Goal: Task Accomplishment & Management: Use online tool/utility

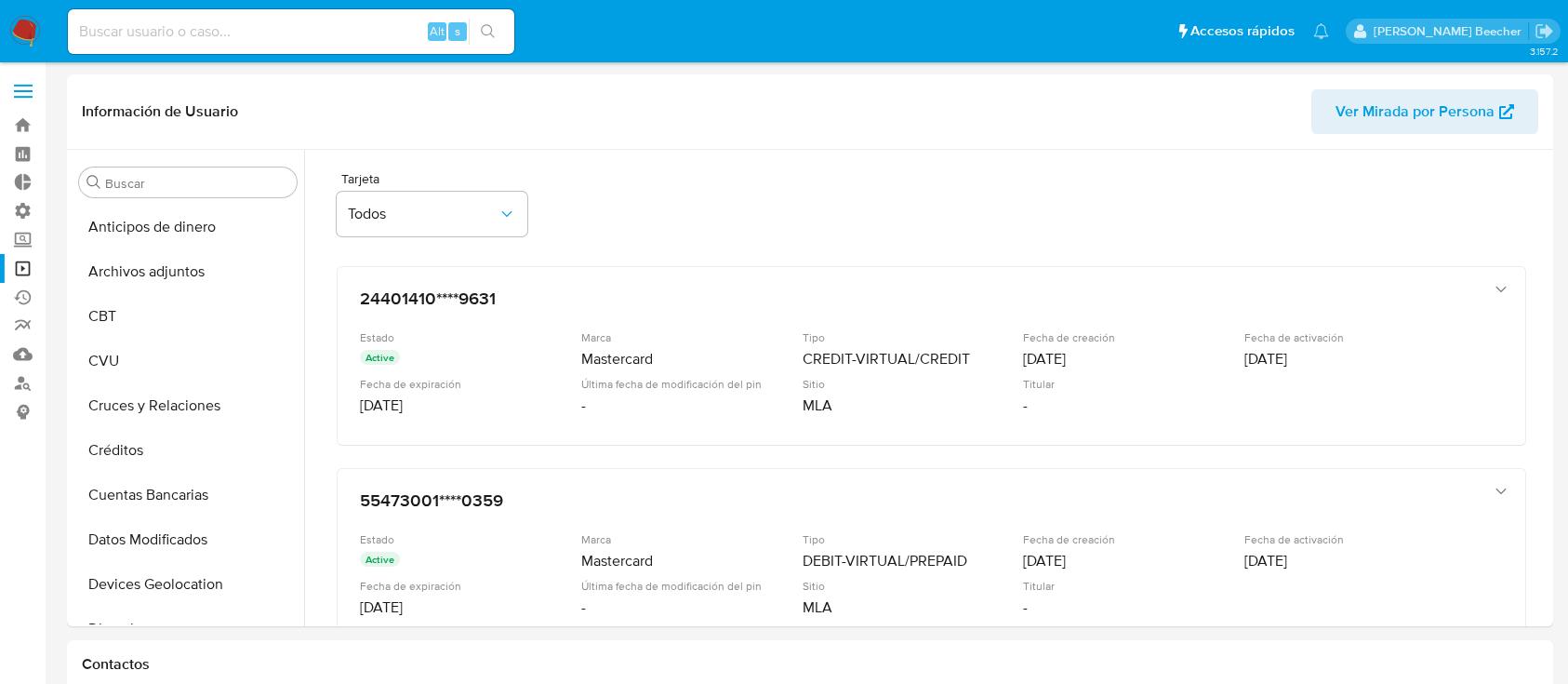
select select "10"
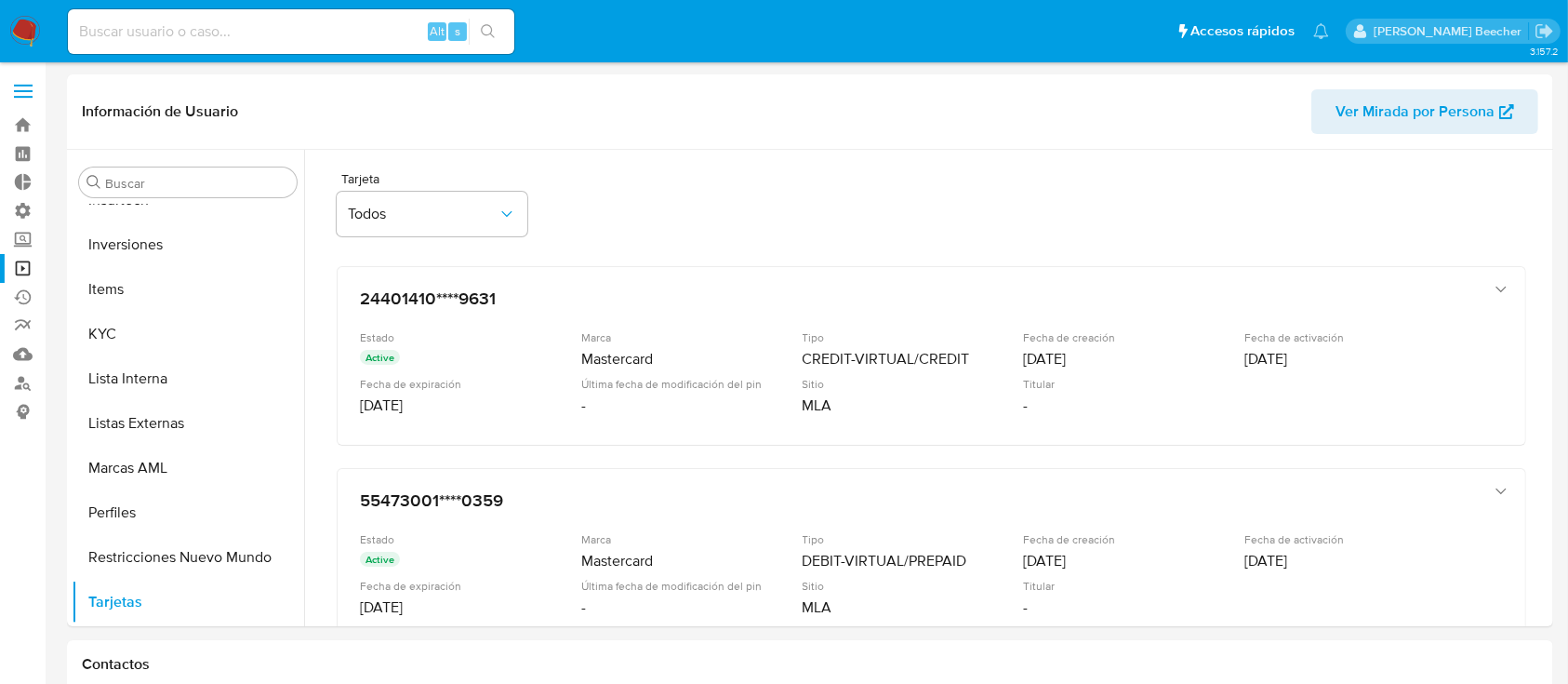
click at [22, 92] on span at bounding box center [22, 91] width 19 height 3
click at [0, 0] on input "checkbox" at bounding box center [0, 0] width 0 height 0
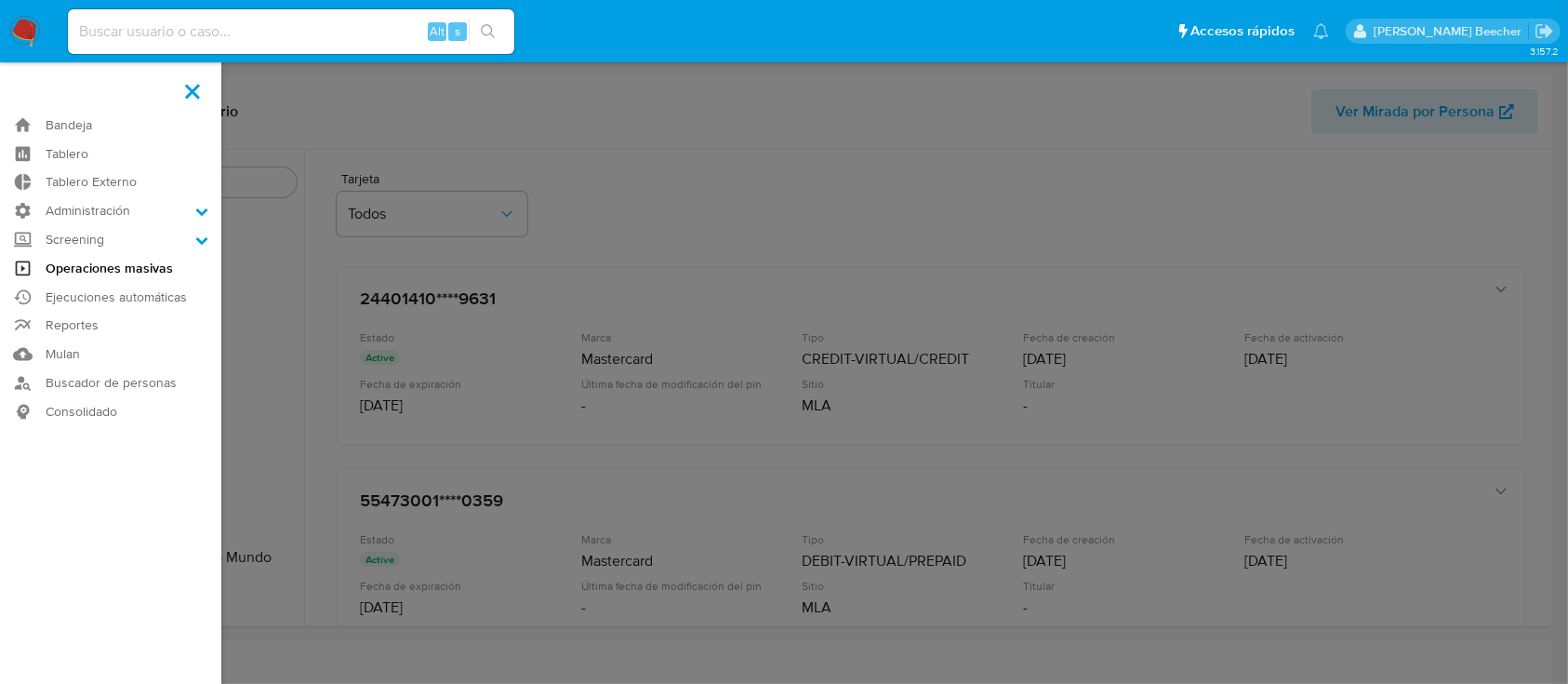
click at [97, 264] on link "Operaciones masivas" at bounding box center [111, 268] width 221 height 28
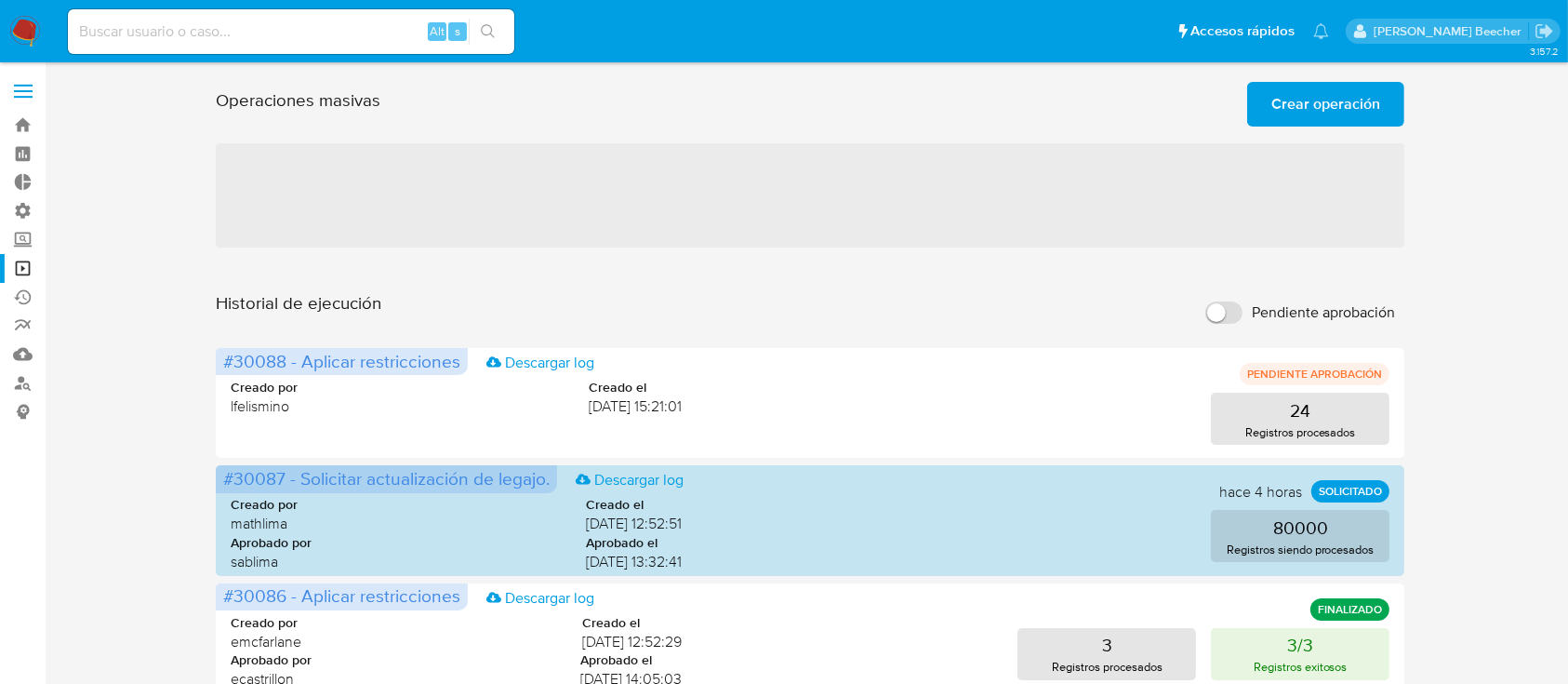
click at [1341, 133] on div at bounding box center [810, 133] width 1188 height 15
click at [1327, 123] on span "Crear operación" at bounding box center [1325, 105] width 109 height 41
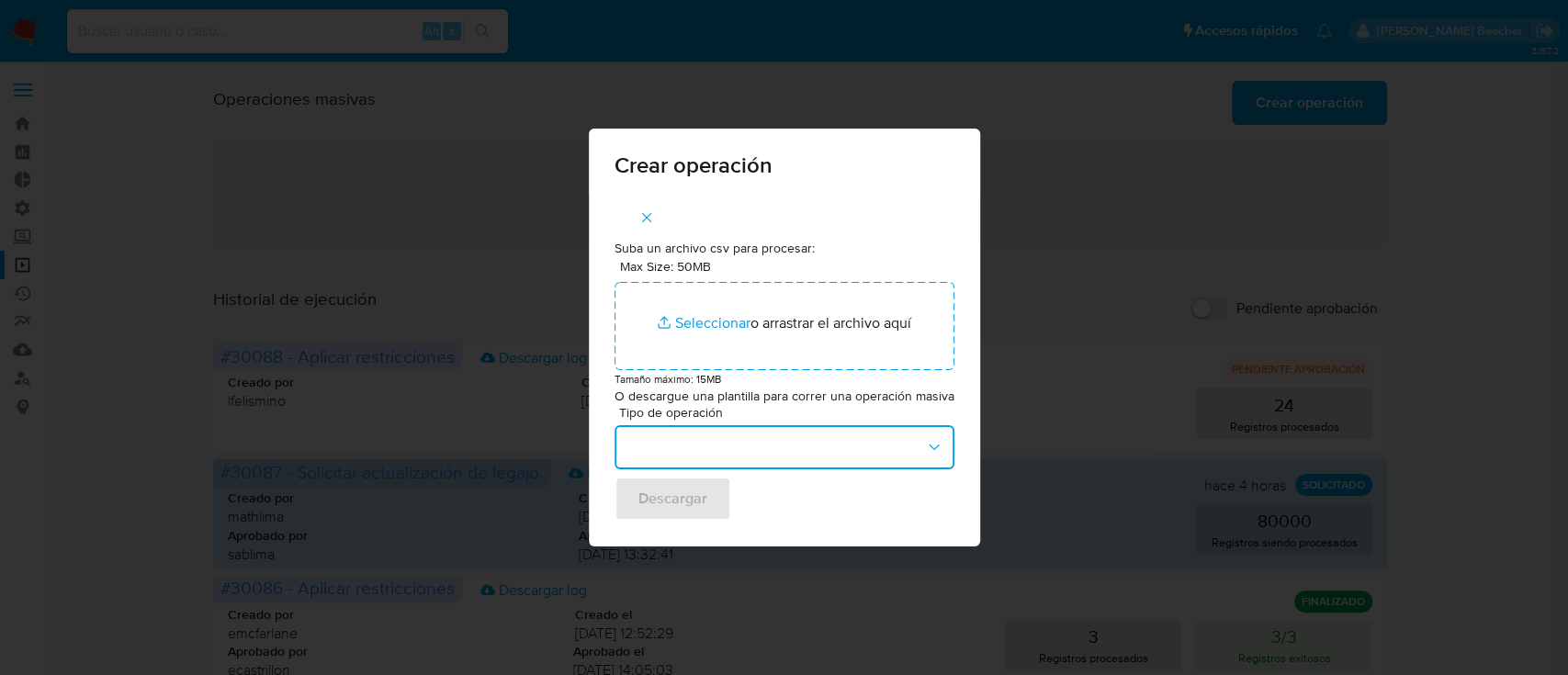
drag, startPoint x: 660, startPoint y: 463, endPoint x: 628, endPoint y: 460, distance: 32.1
click at [628, 460] on button "button" at bounding box center [784, 447] width 340 height 44
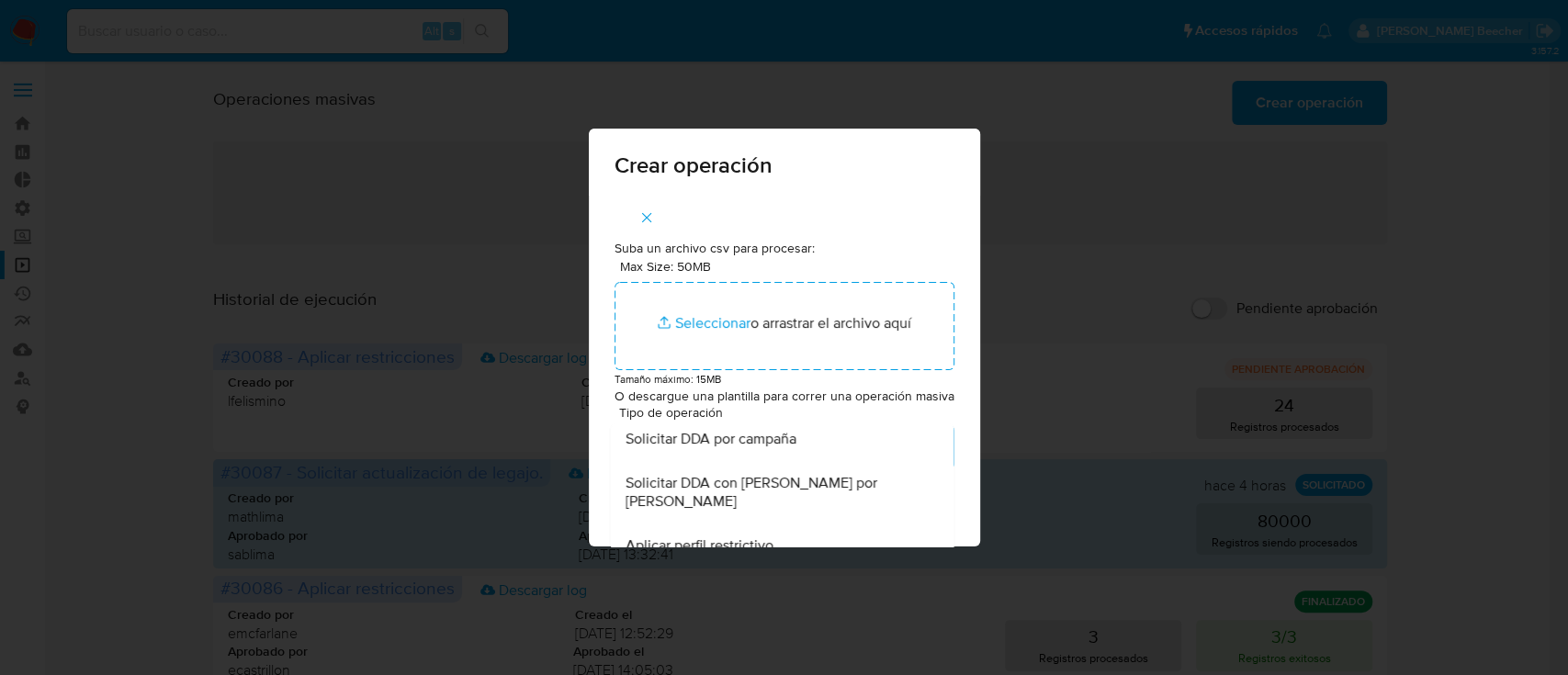
scroll to position [153, 0]
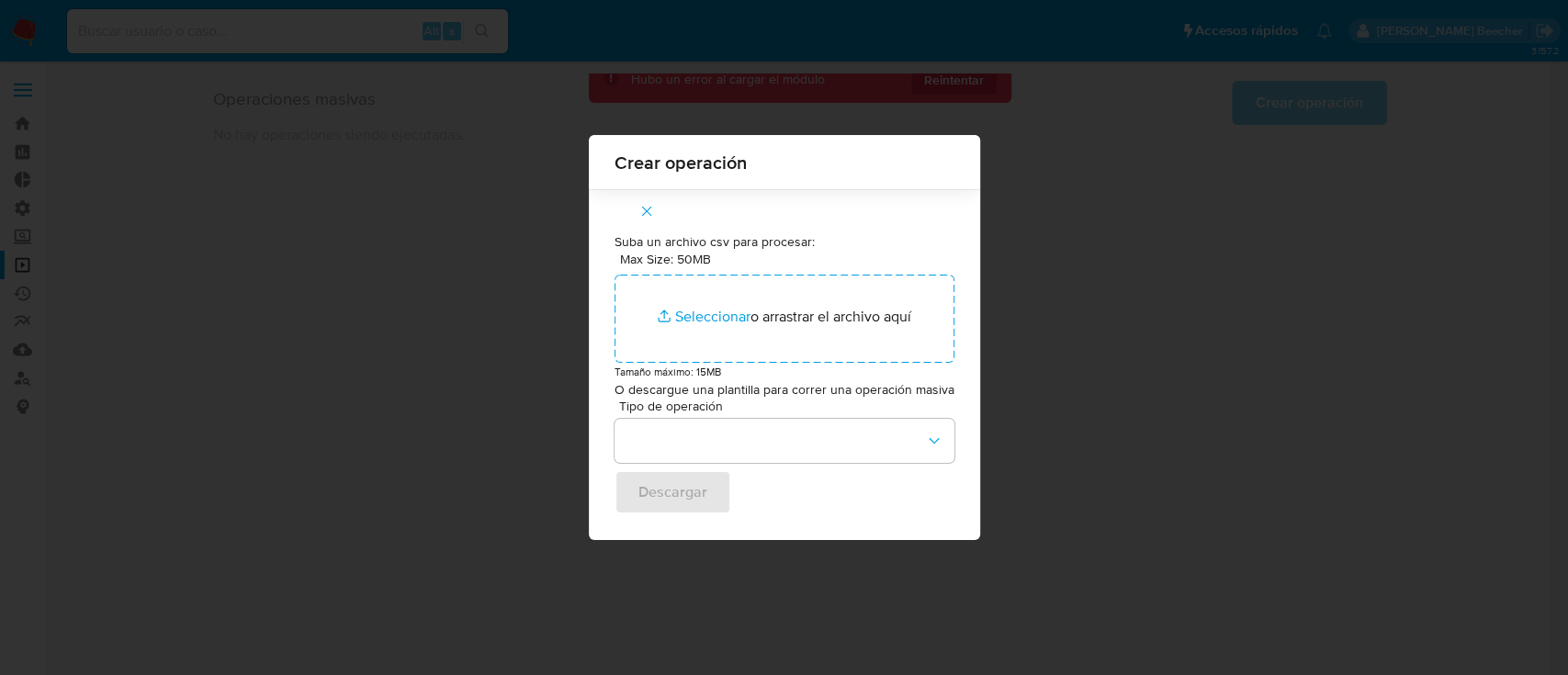
click at [1191, 163] on div "Crear operación Suba un archivo csv para procesar: Max Size: 50MB Seleccionar a…" at bounding box center [784, 337] width 1568 height 675
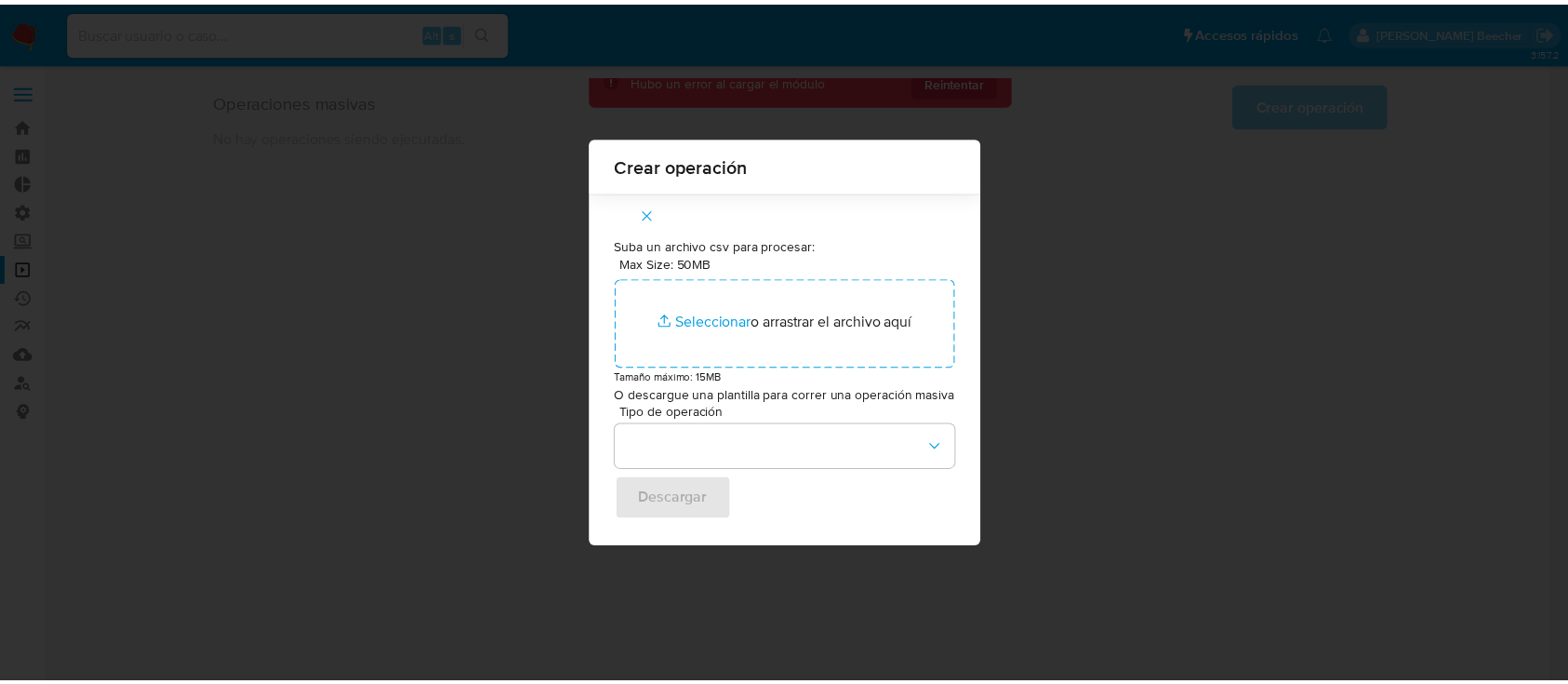
scroll to position [0, 0]
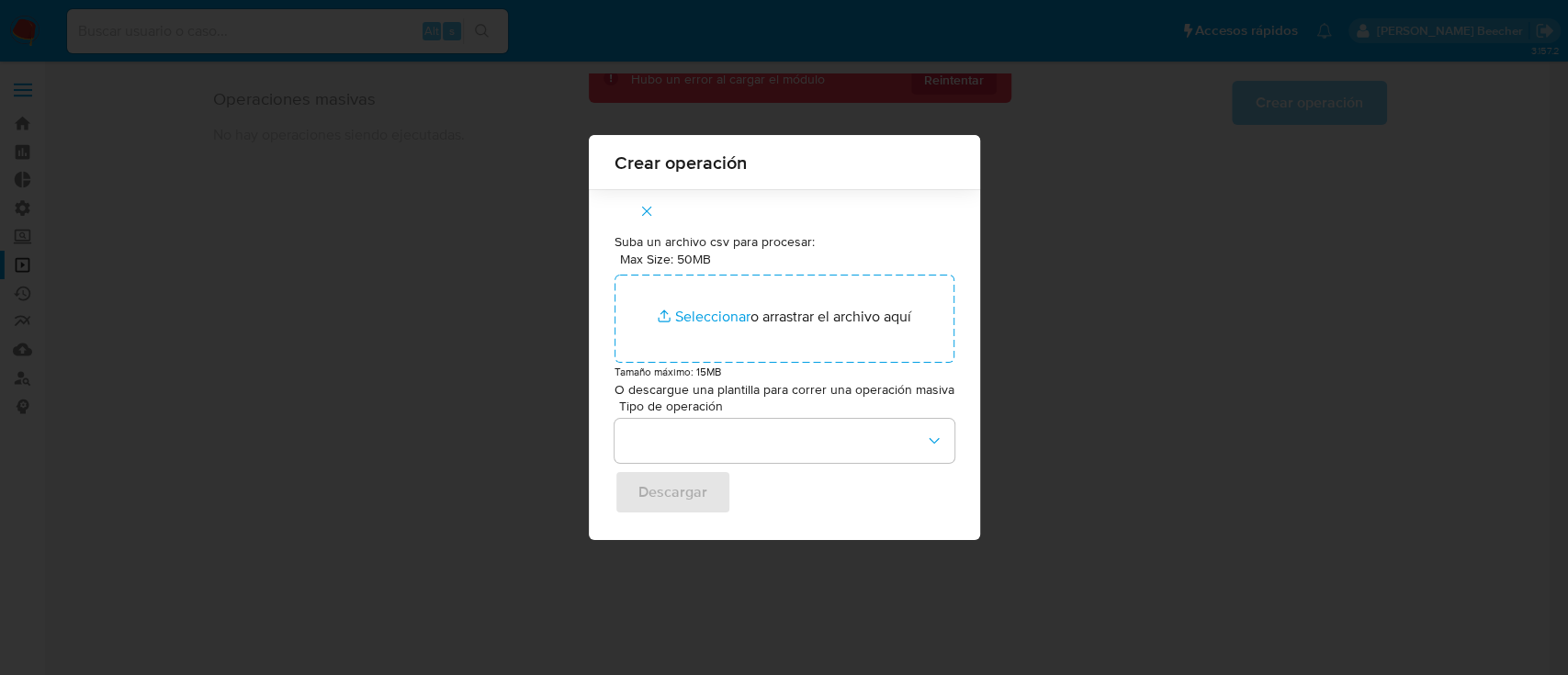
click at [645, 213] on icon "button" at bounding box center [646, 211] width 10 height 10
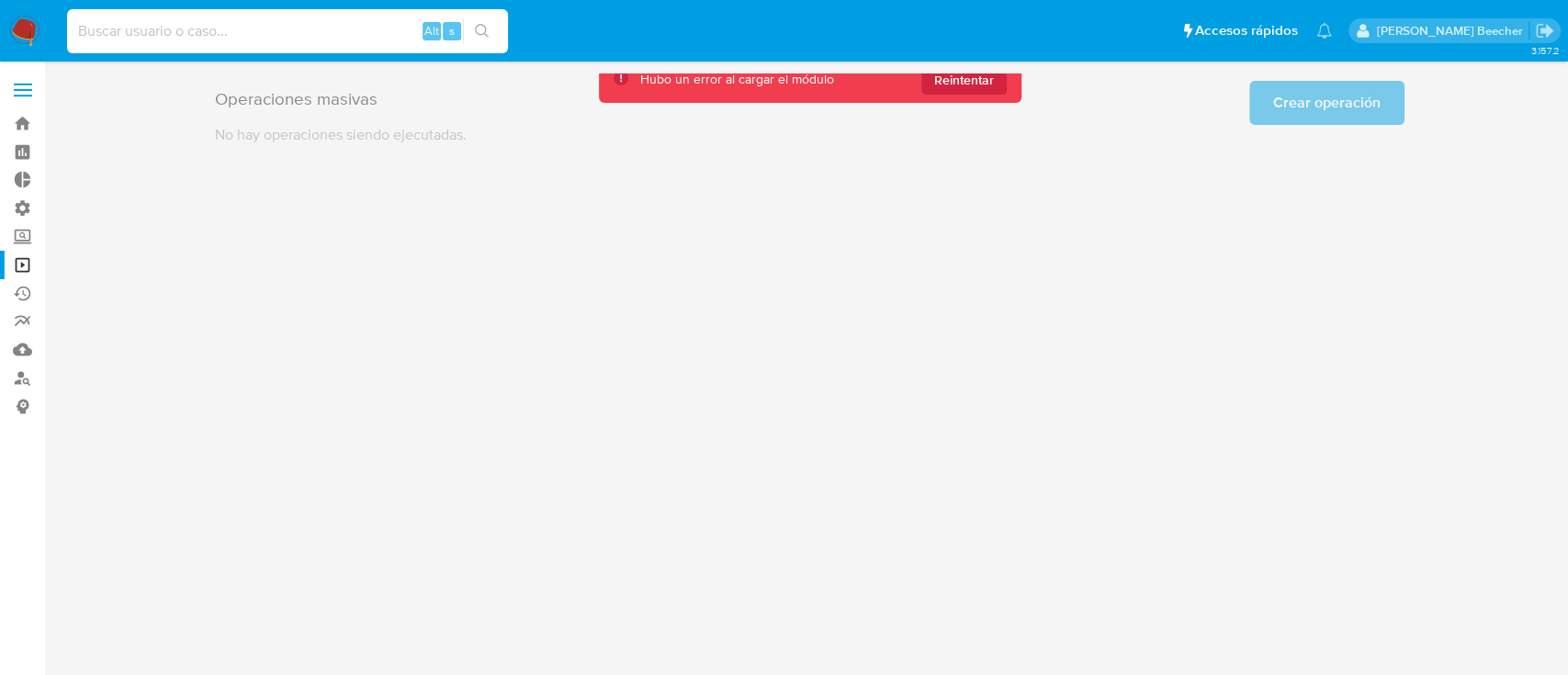
click at [286, 21] on input at bounding box center [287, 31] width 442 height 24
paste input "80338169"
type input "80338169"
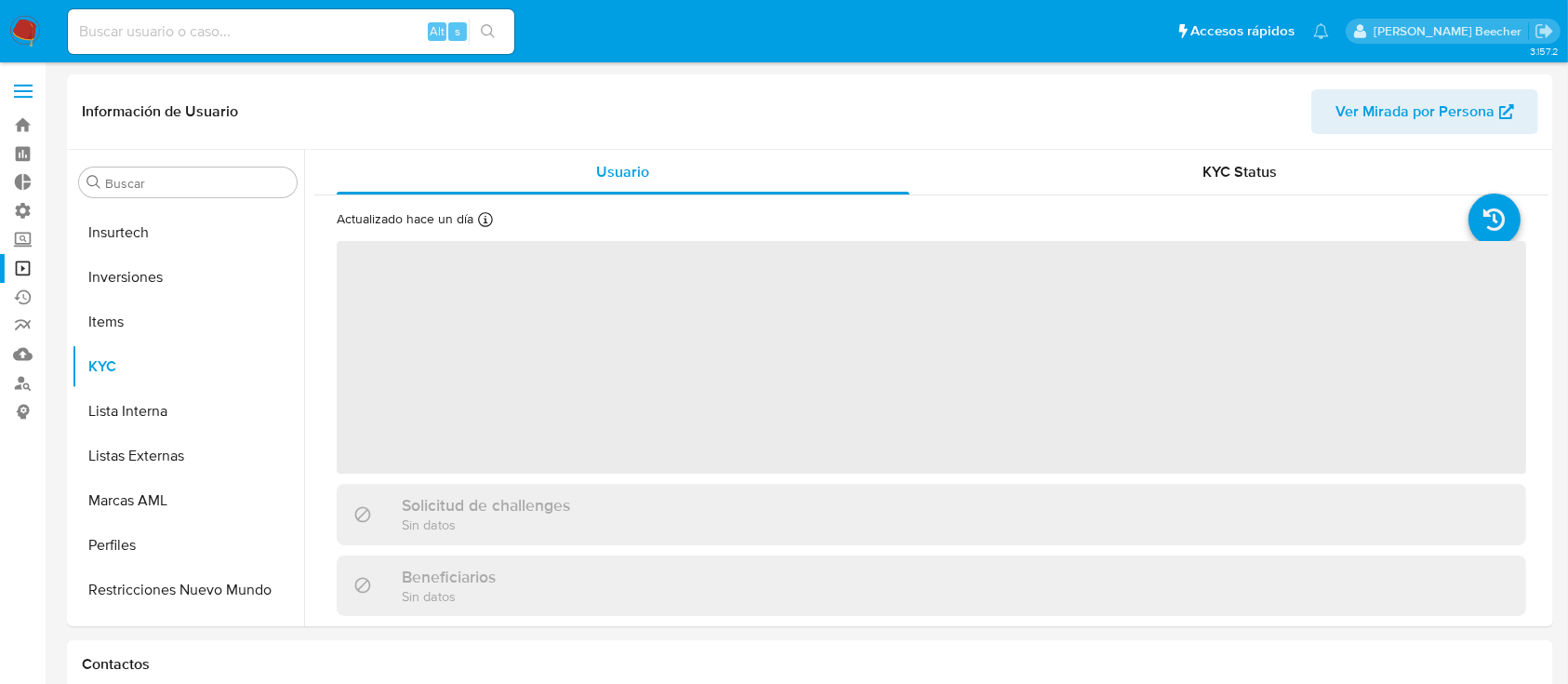
scroll to position [876, 0]
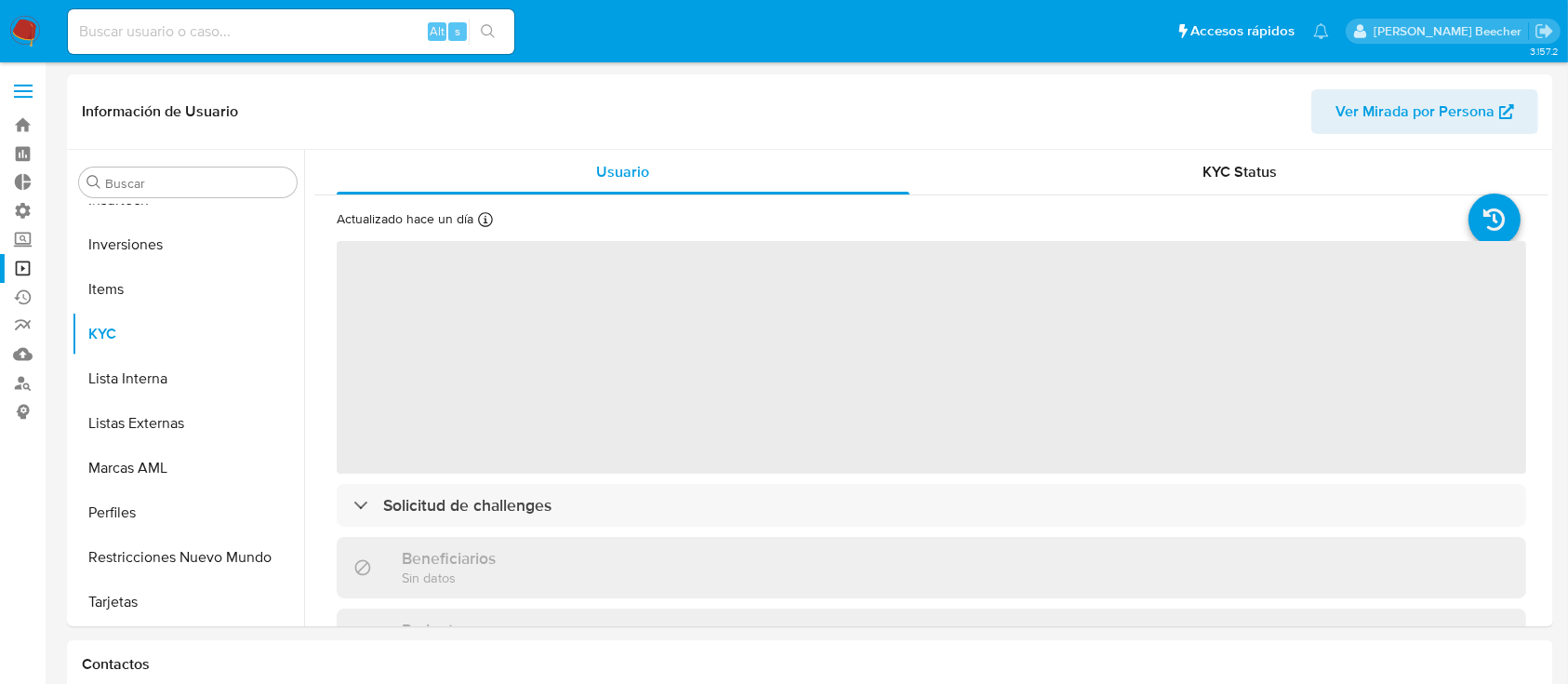
select select "10"
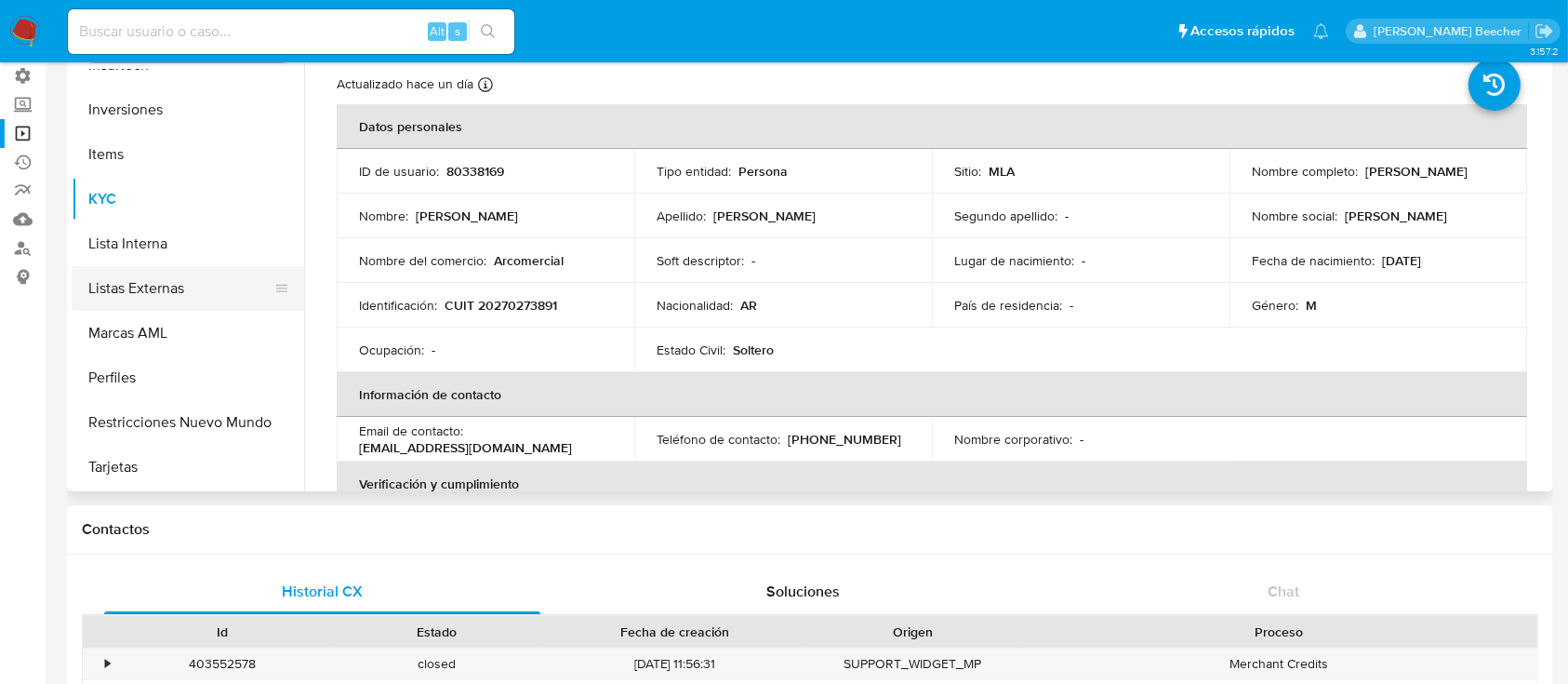
scroll to position [134, 0]
click at [132, 345] on button "Marcas AML" at bounding box center [180, 335] width 218 height 45
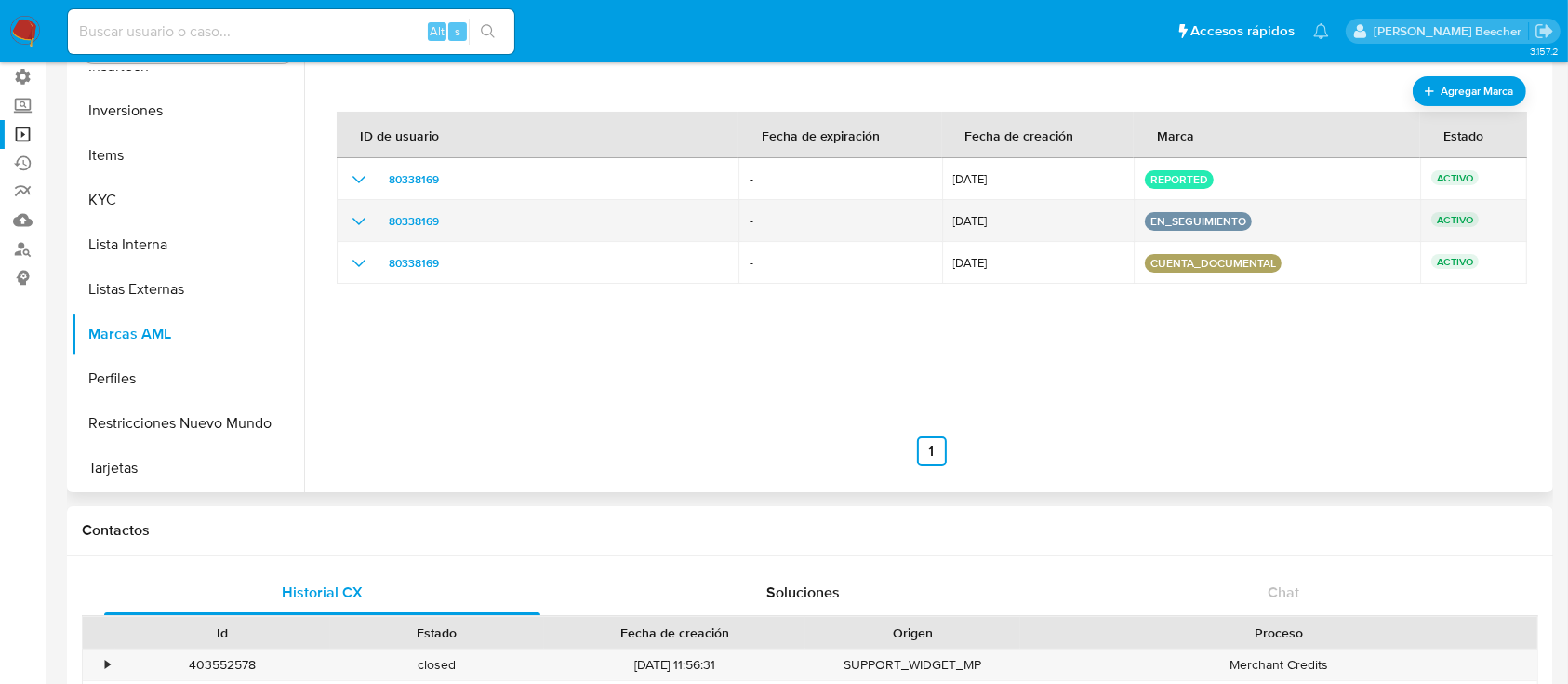
click at [360, 222] on icon "show_hidden_detail_by_id_80338169" at bounding box center [358, 222] width 13 height 8
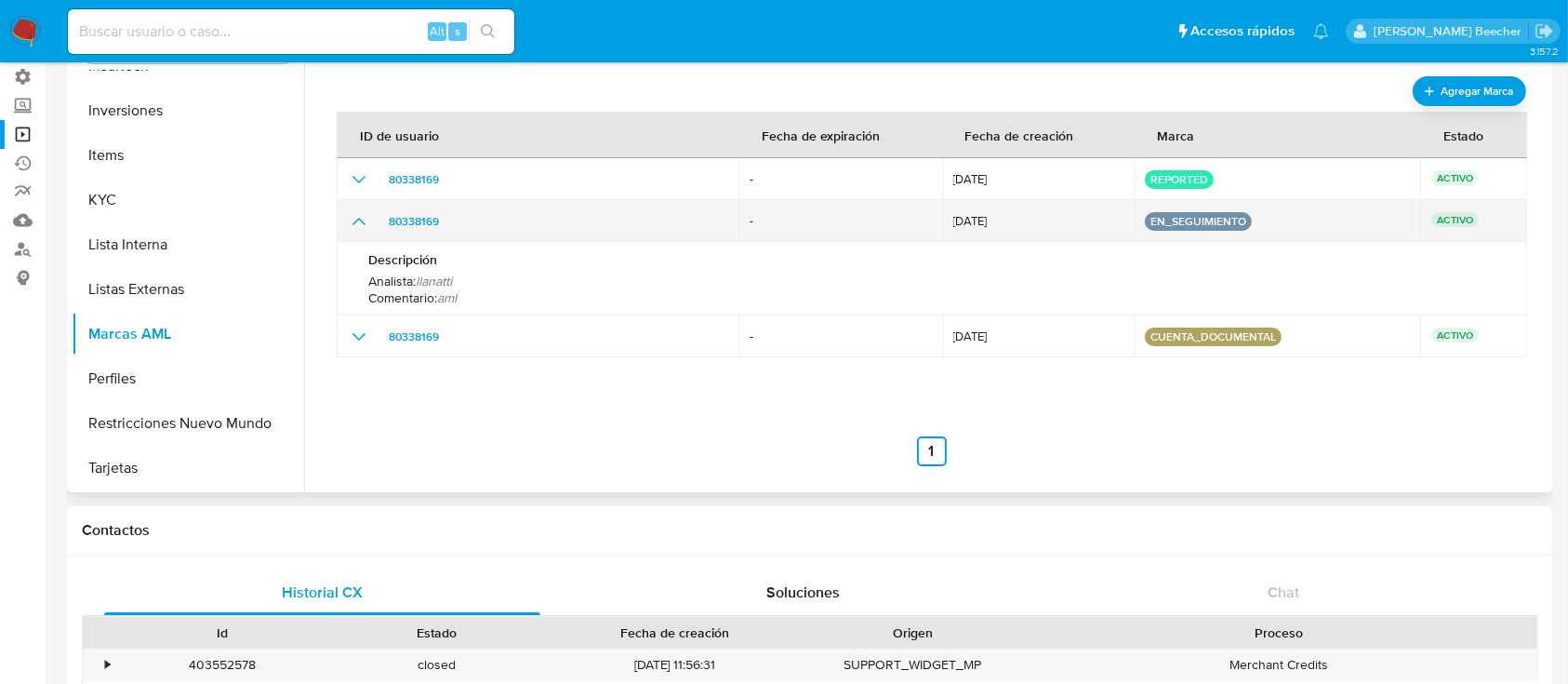
click at [360, 222] on icon "show_hidden_detail_by_id_80338169" at bounding box center [359, 221] width 22 height 23
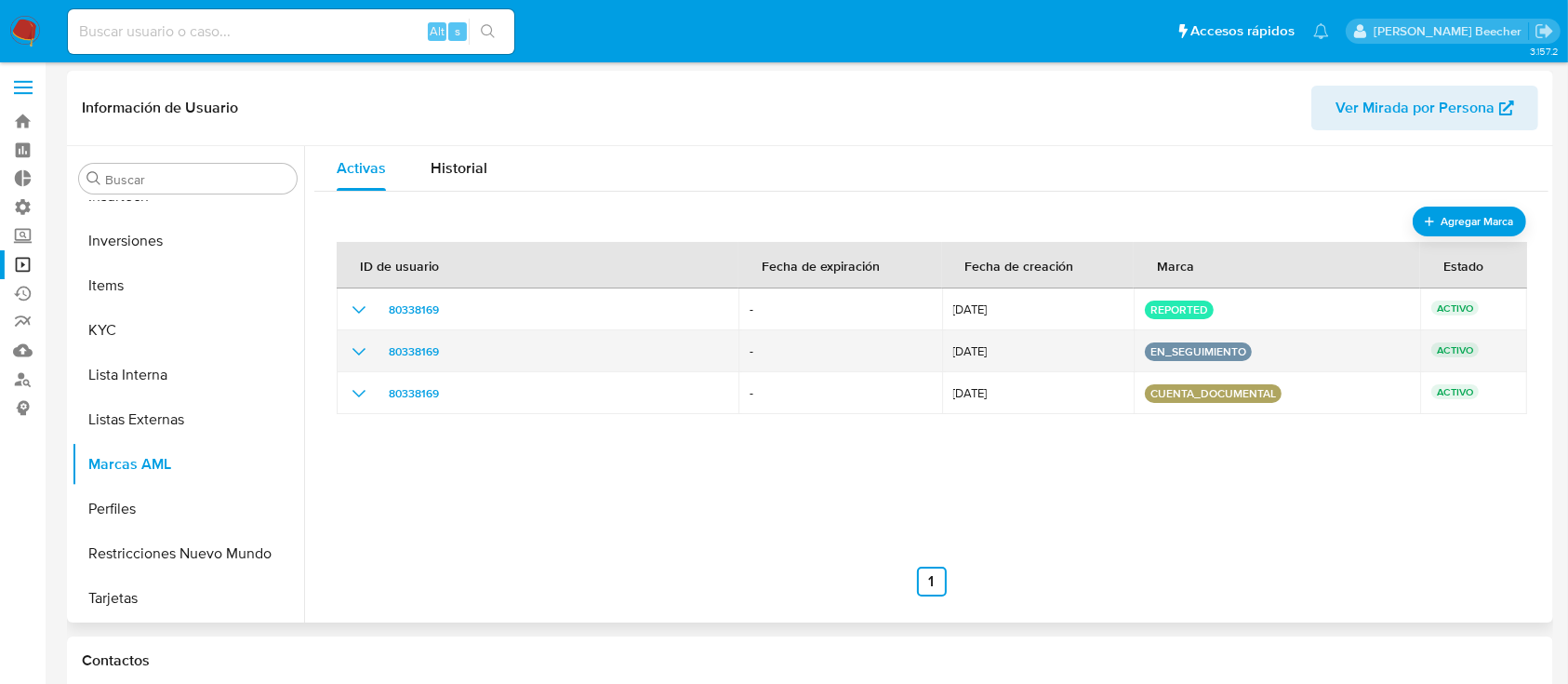
scroll to position [2, 0]
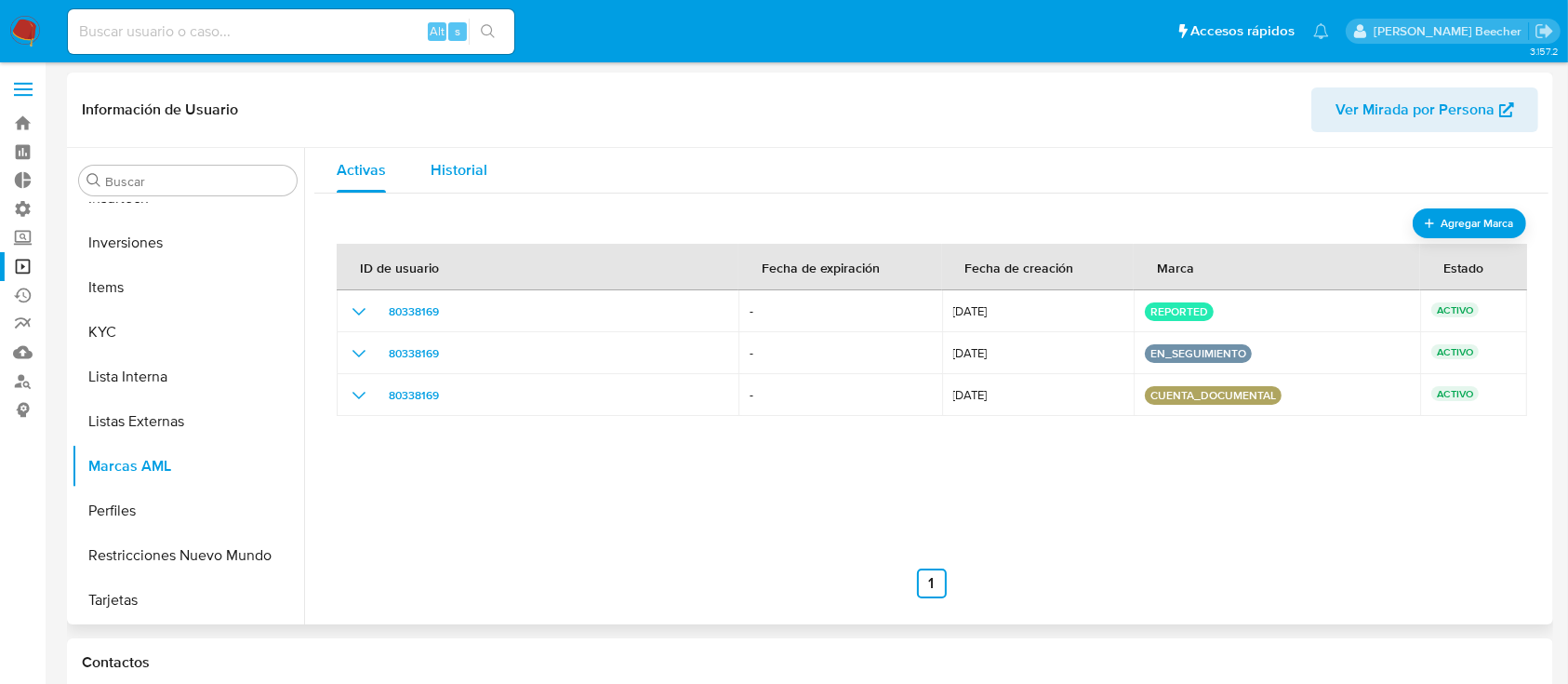
click at [444, 162] on span "Historial" at bounding box center [459, 170] width 57 height 22
